Goal: Transaction & Acquisition: Purchase product/service

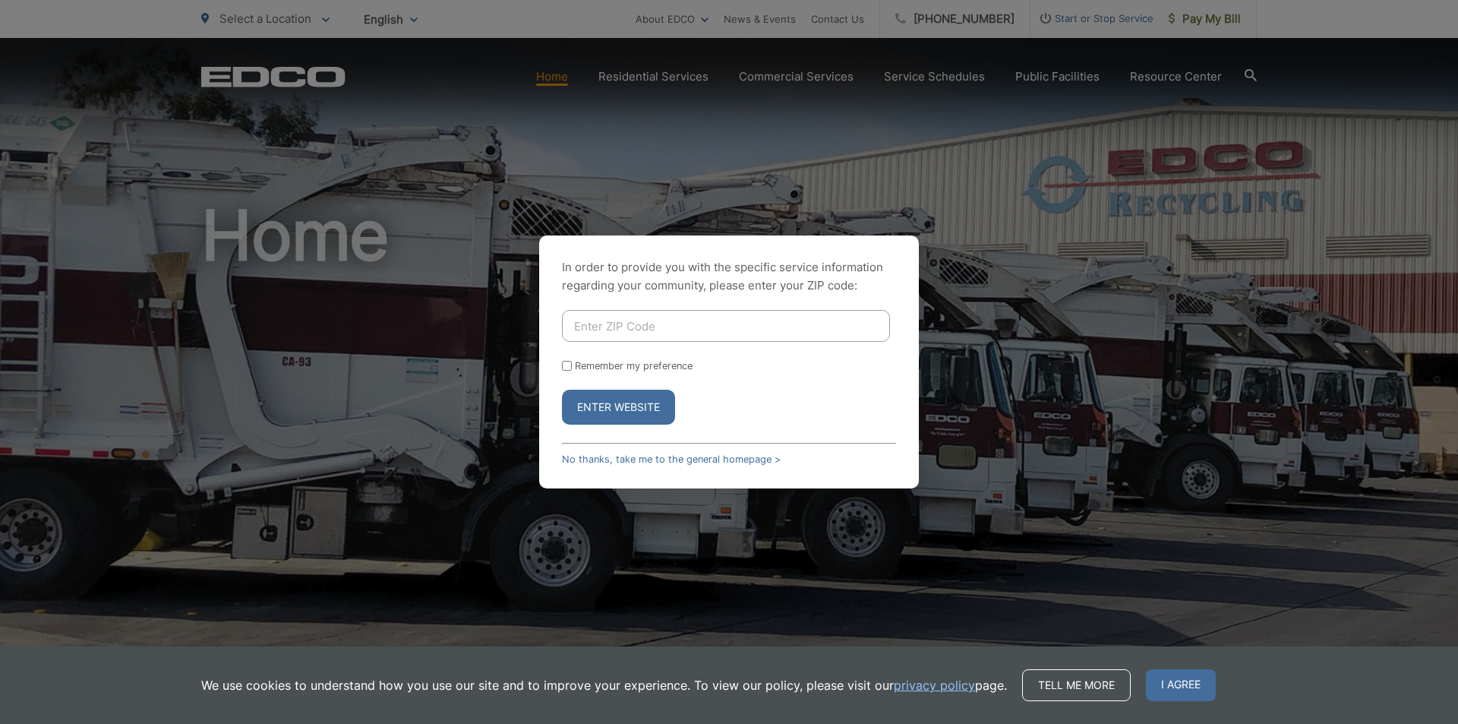
click at [730, 328] on input "Enter ZIP Code" at bounding box center [726, 326] width 328 height 32
click at [1146, 693] on span "I agree" at bounding box center [1181, 685] width 70 height 32
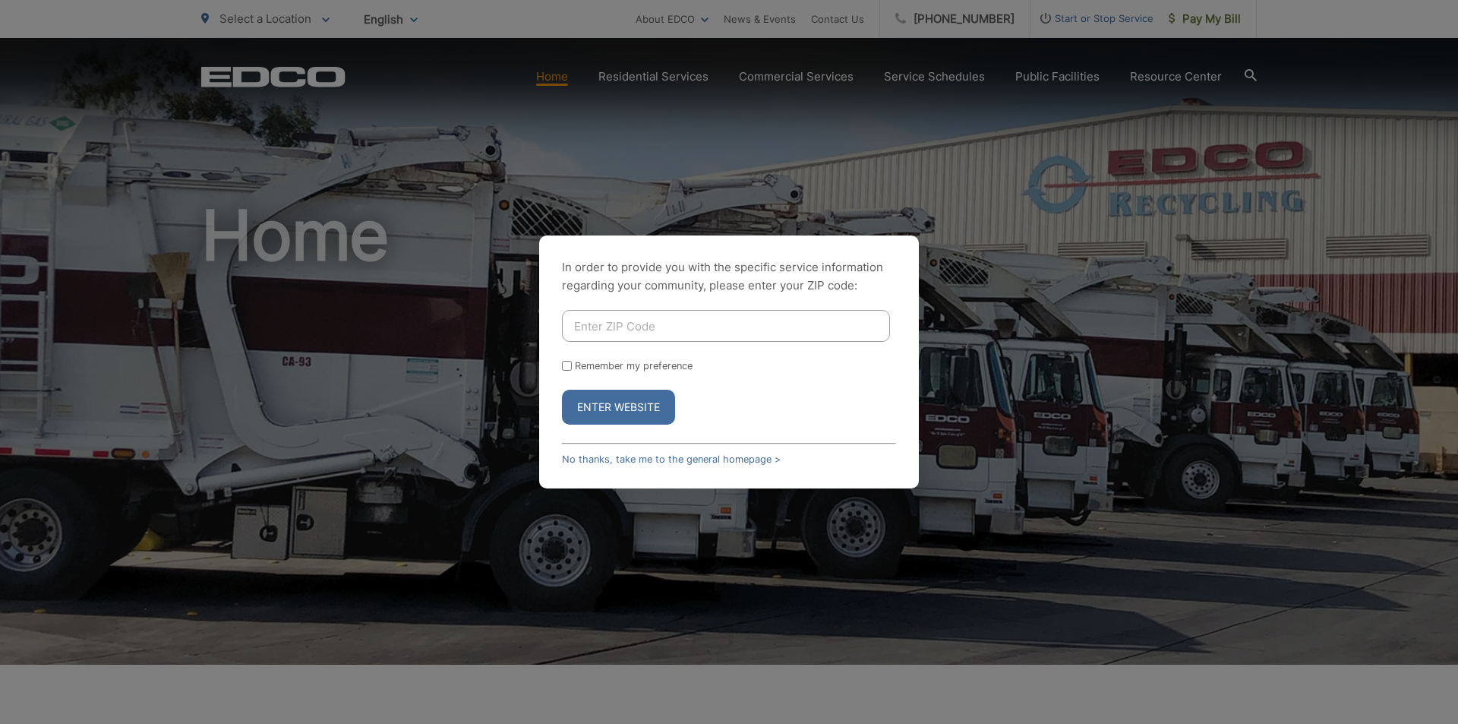
click at [696, 335] on input "Enter ZIP Code" at bounding box center [726, 326] width 328 height 32
type input "91977"
click at [626, 410] on button "Enter Website" at bounding box center [618, 407] width 113 height 35
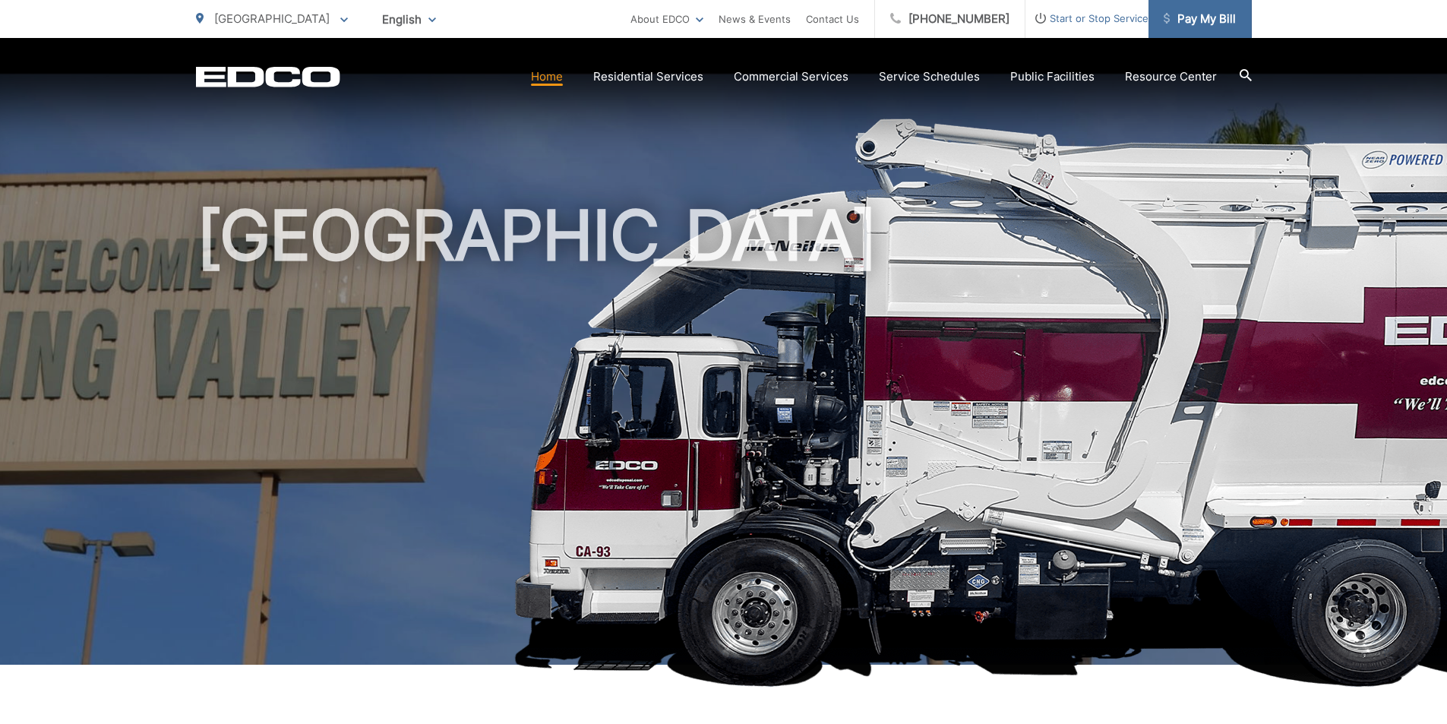
click at [1216, 15] on span "Pay My Bill" at bounding box center [1199, 19] width 72 height 18
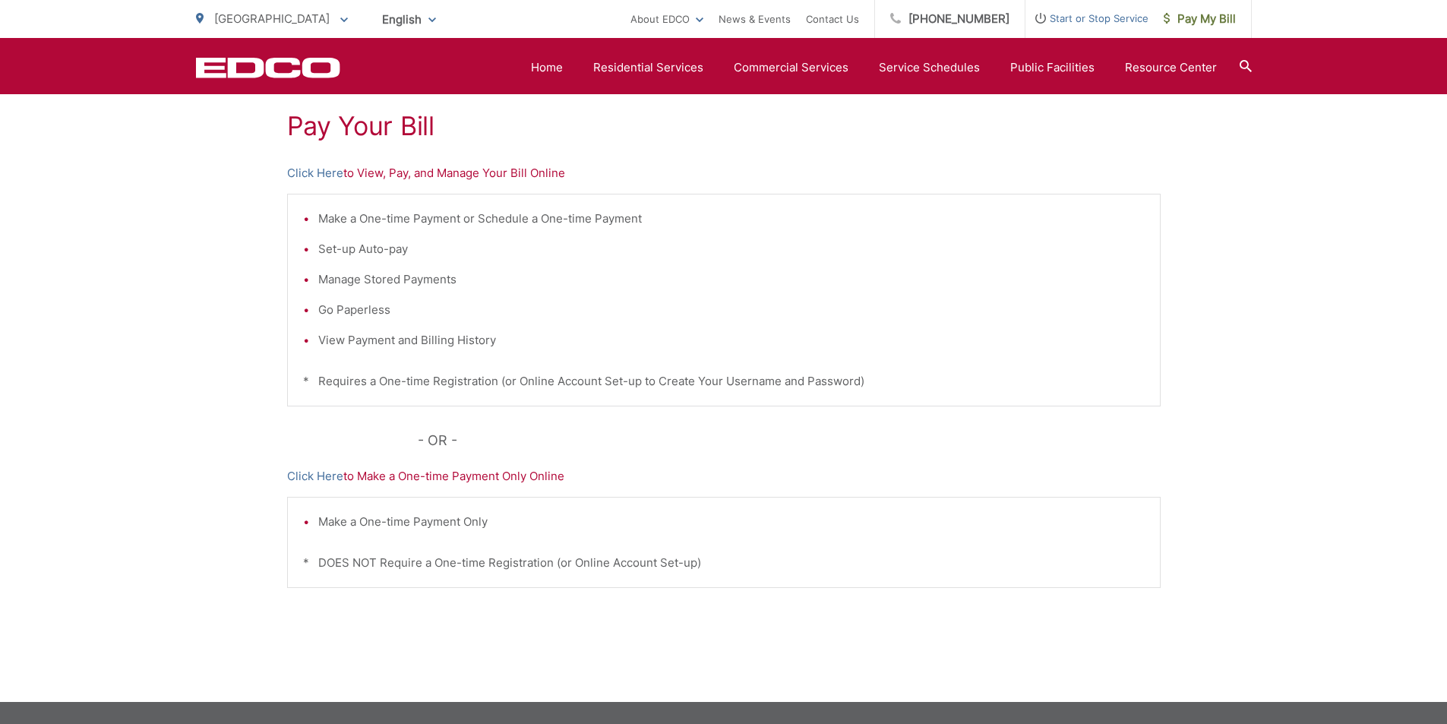
scroll to position [204, 0]
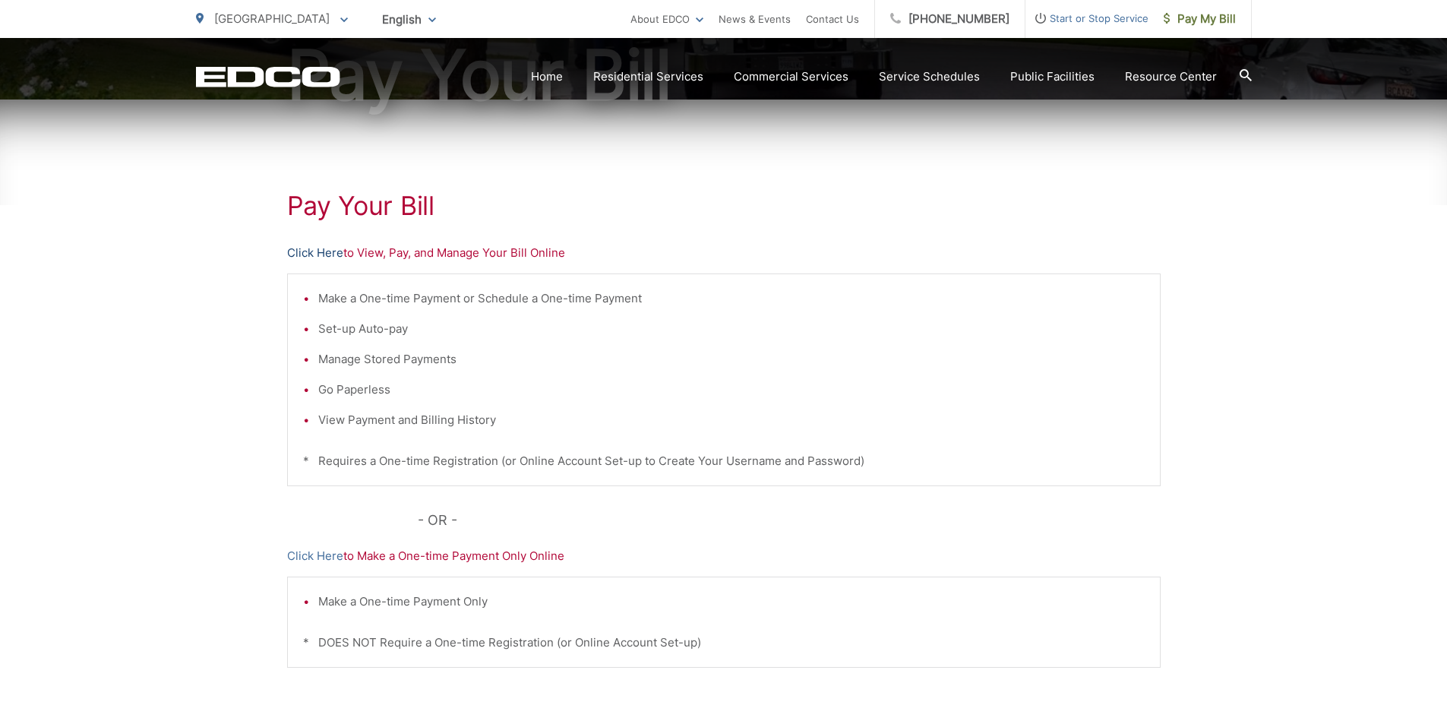
click at [317, 257] on link "Click Here" at bounding box center [315, 253] width 56 height 18
